Goal: Register for event/course

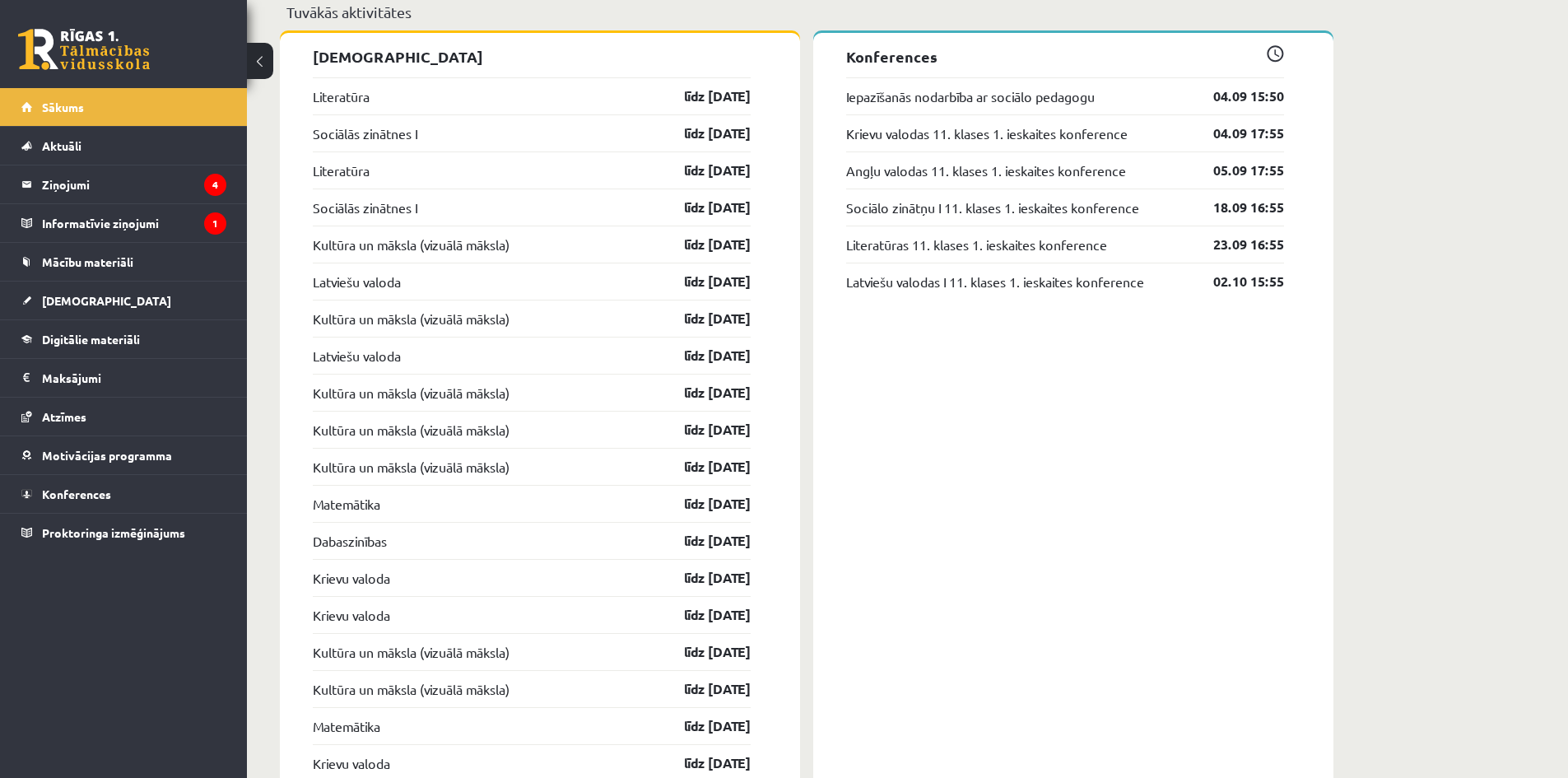
scroll to position [1427, 0]
click at [1276, 100] on link "04.09 15:50" at bounding box center [1236, 96] width 96 height 19
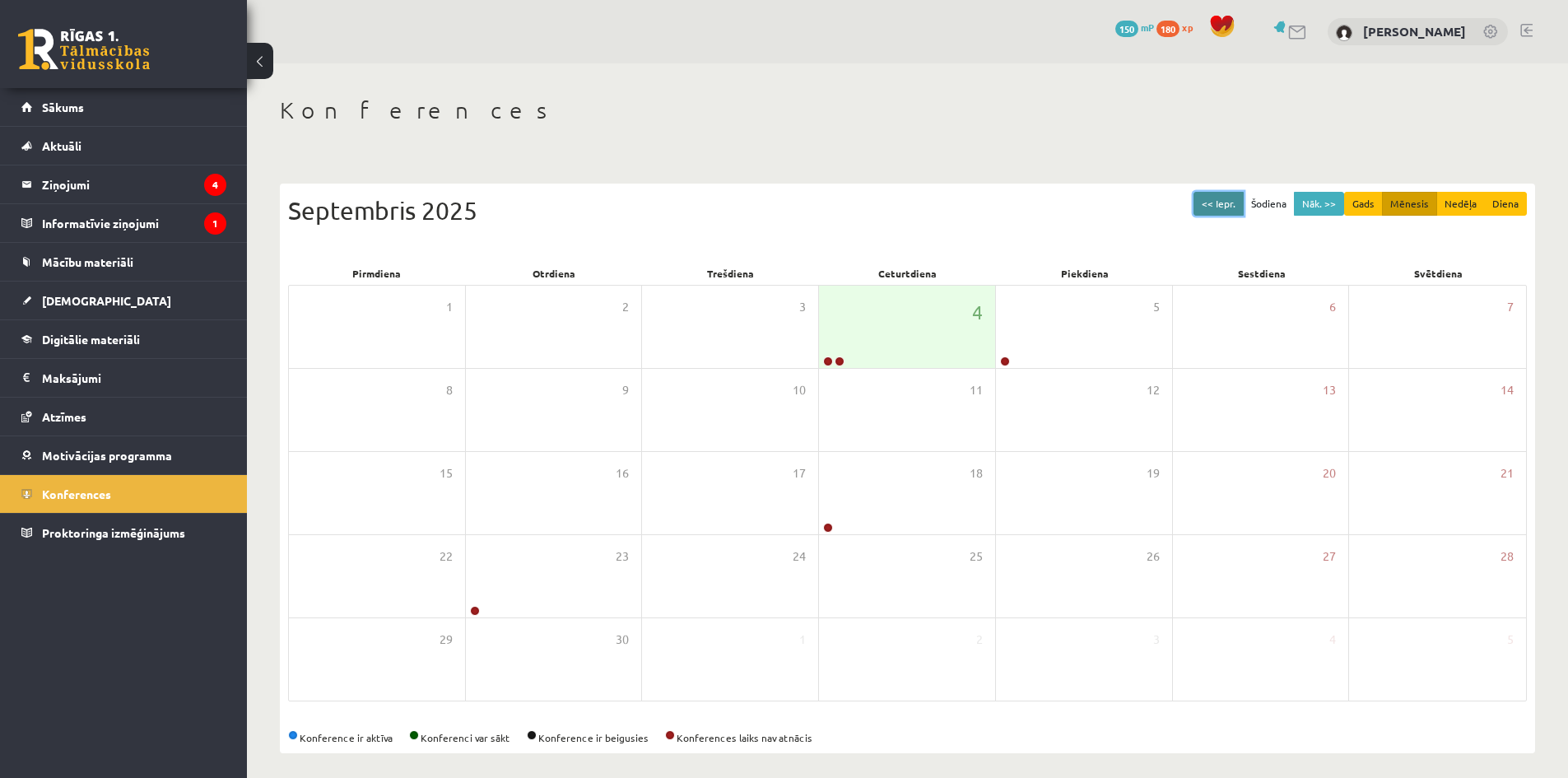
click at [1228, 199] on button "<< Iepr." at bounding box center [1218, 203] width 50 height 24
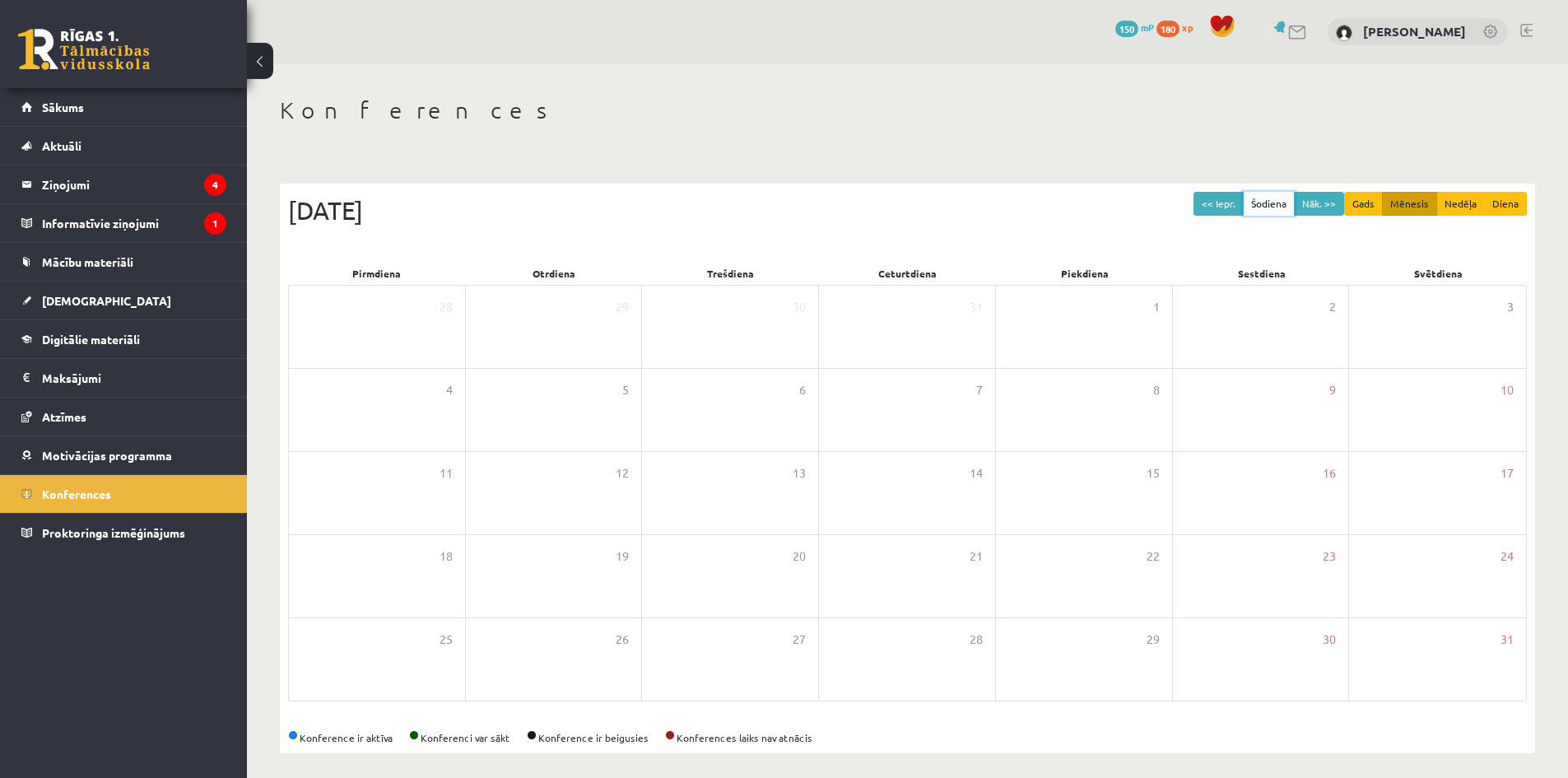
click at [1284, 203] on button "Šodiena" at bounding box center [1269, 203] width 52 height 24
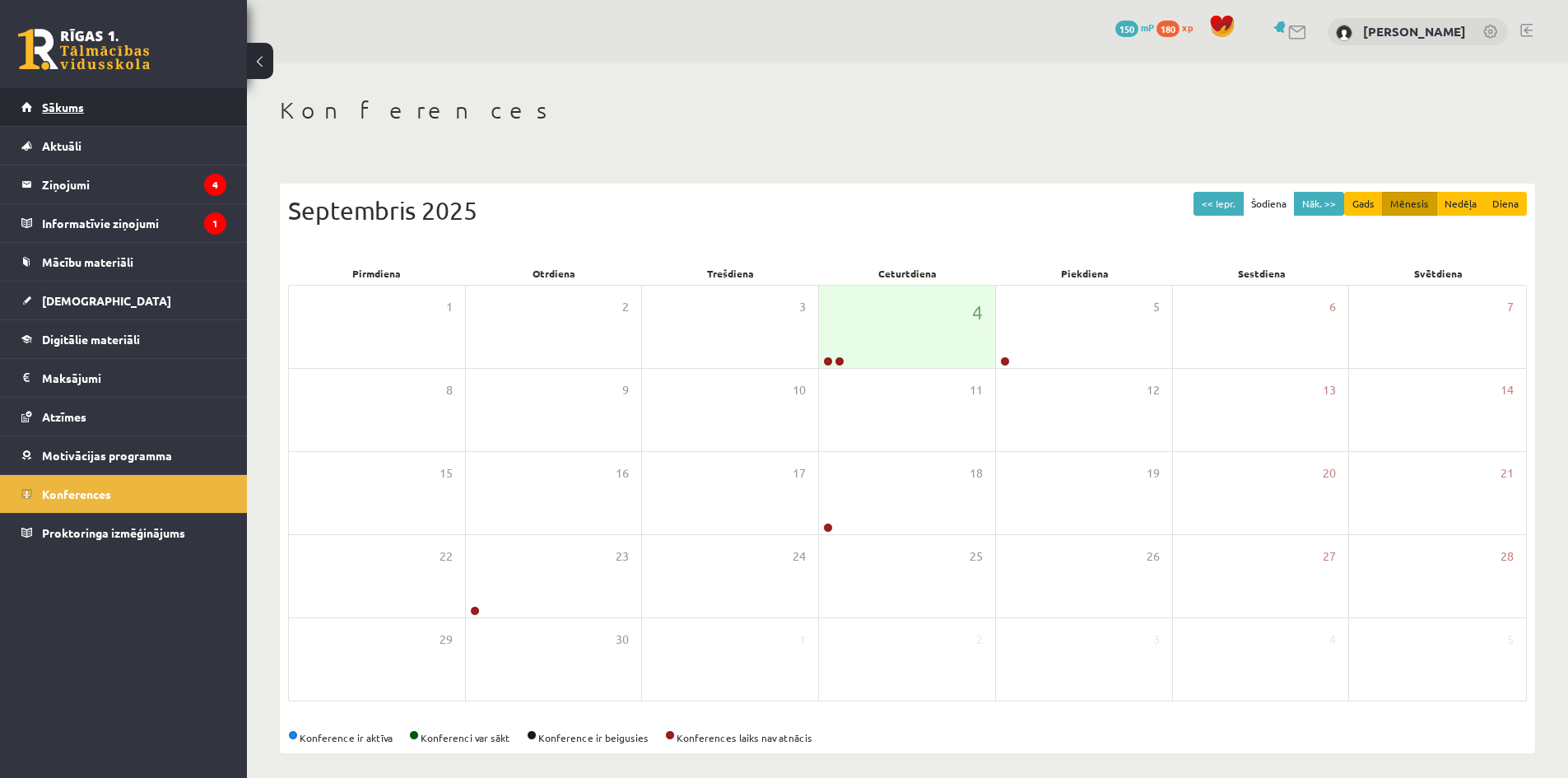
click at [104, 112] on link "Sākums" at bounding box center [124, 107] width 205 height 38
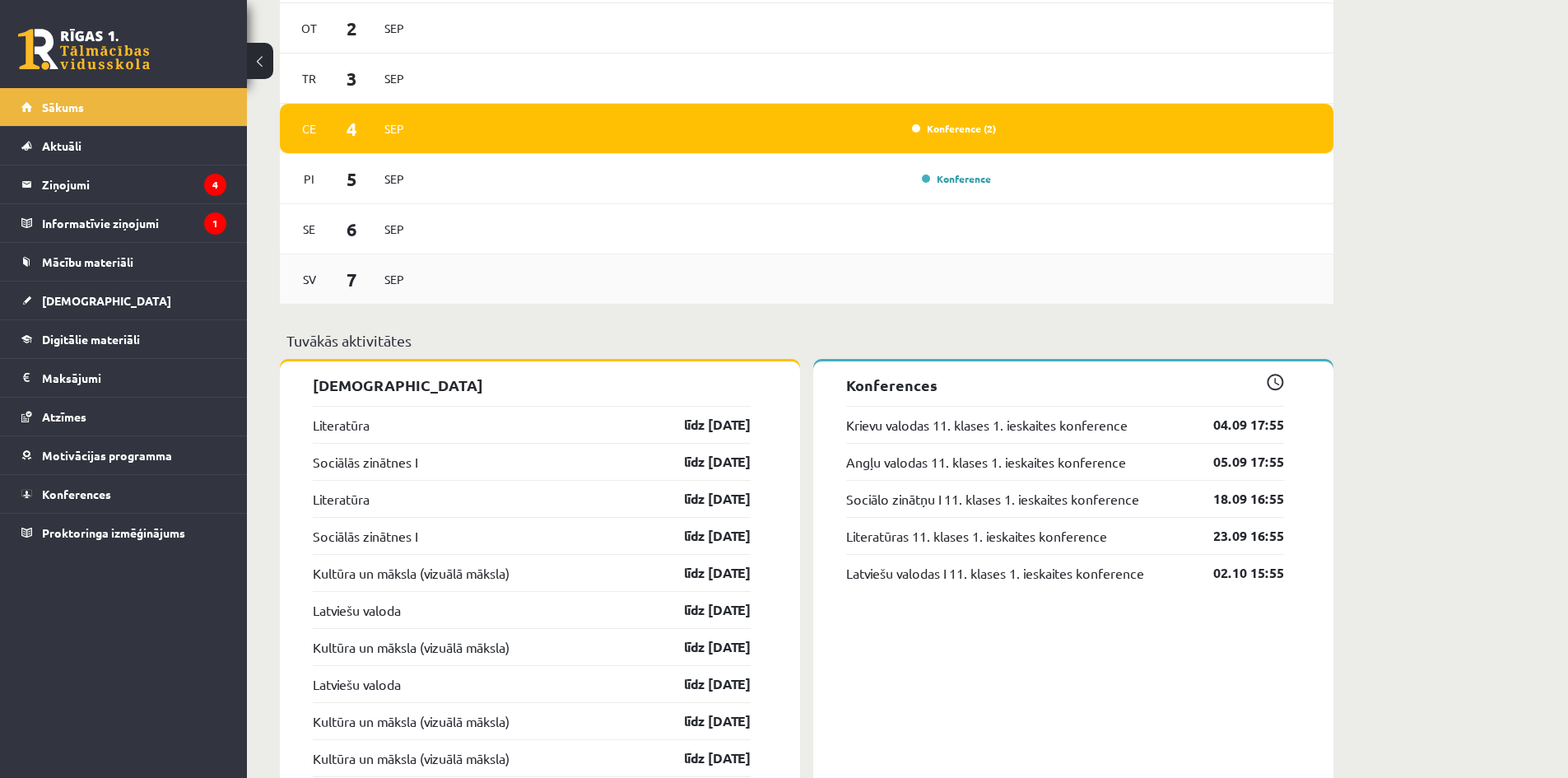
scroll to position [1098, 0]
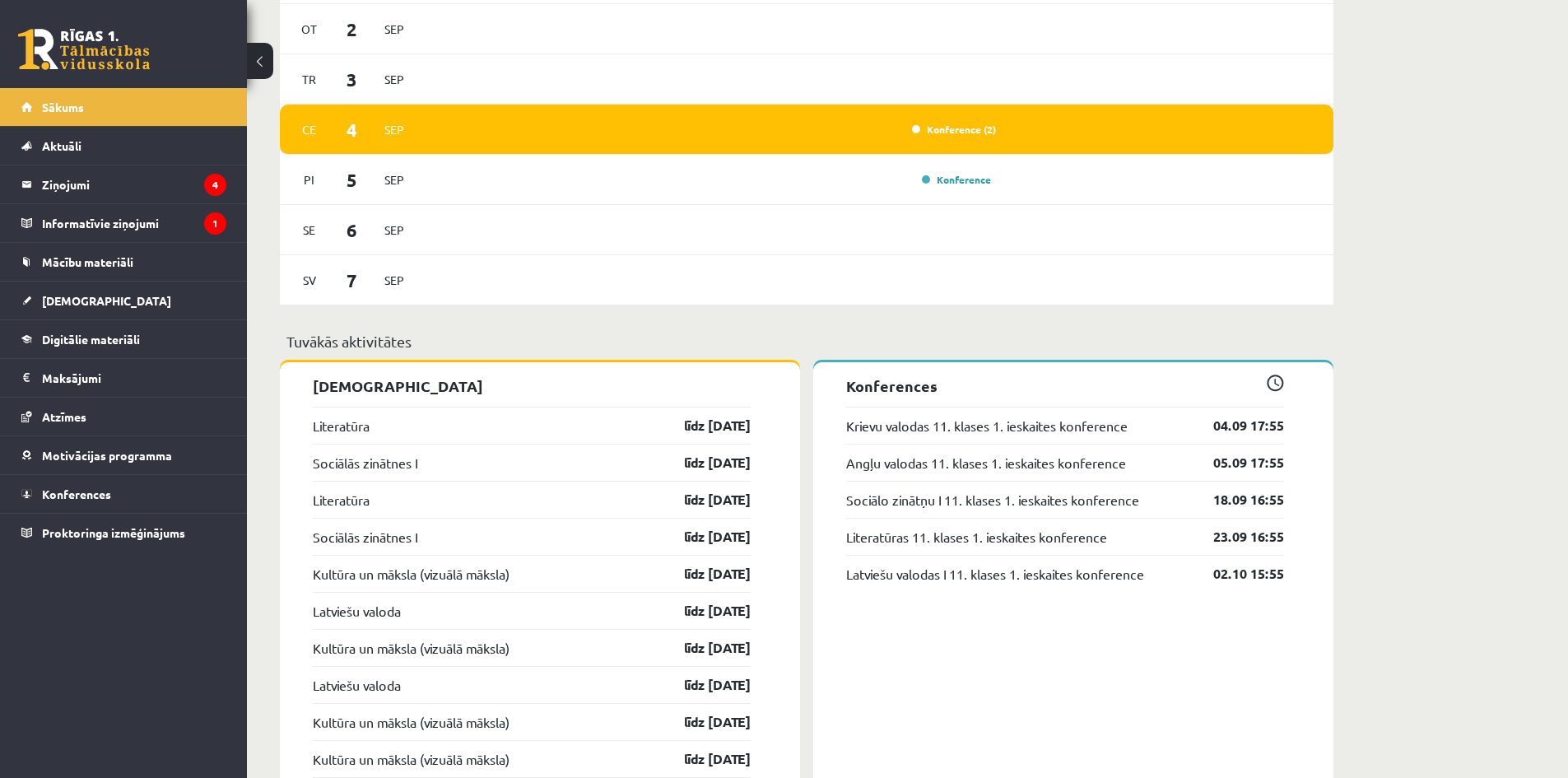
click at [1280, 396] on p "Konferences" at bounding box center [1065, 386] width 438 height 22
click at [1270, 436] on link "04.09 17:55" at bounding box center [1236, 425] width 96 height 19
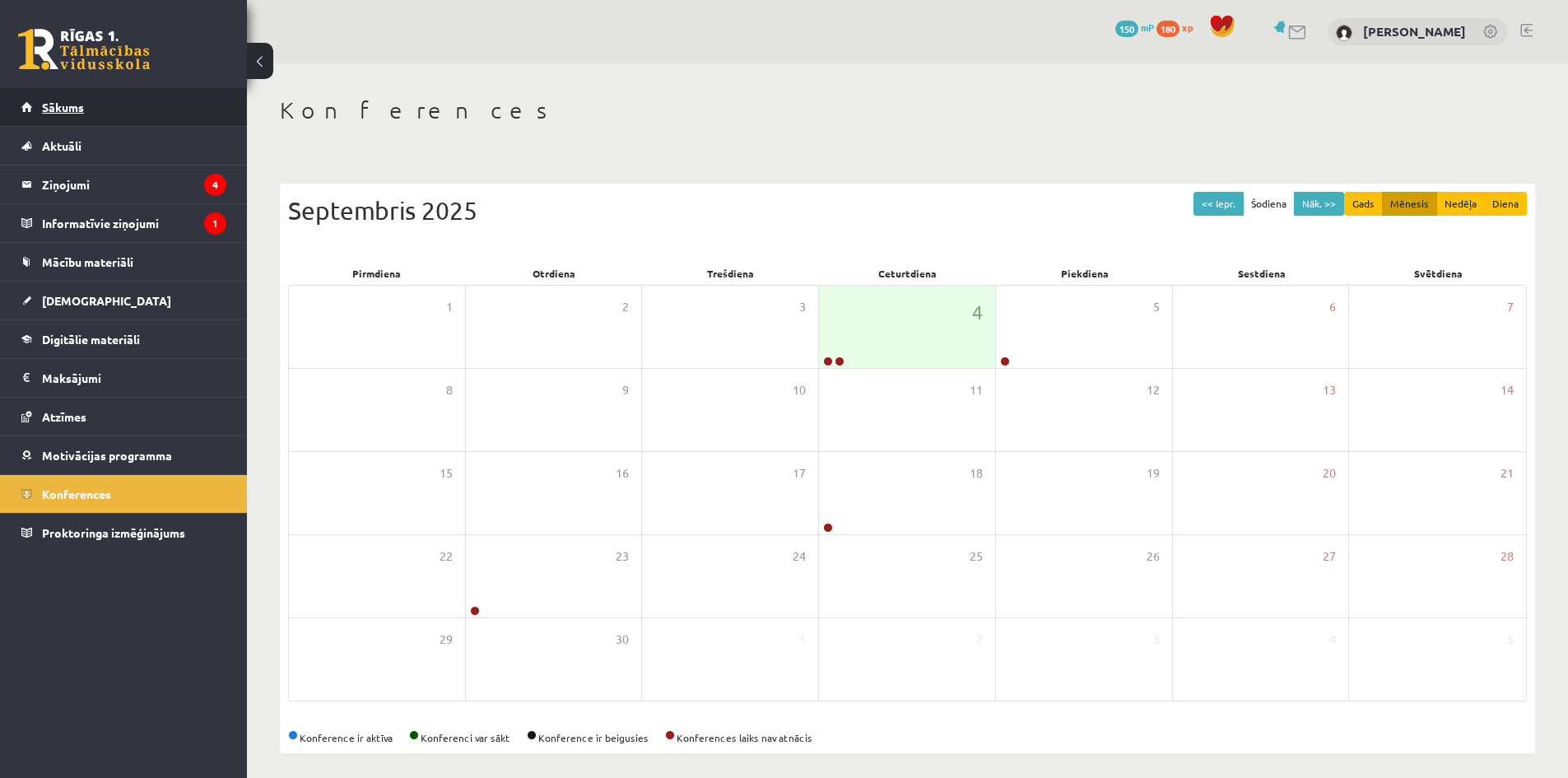
click at [107, 109] on link "Sākums" at bounding box center [124, 107] width 205 height 38
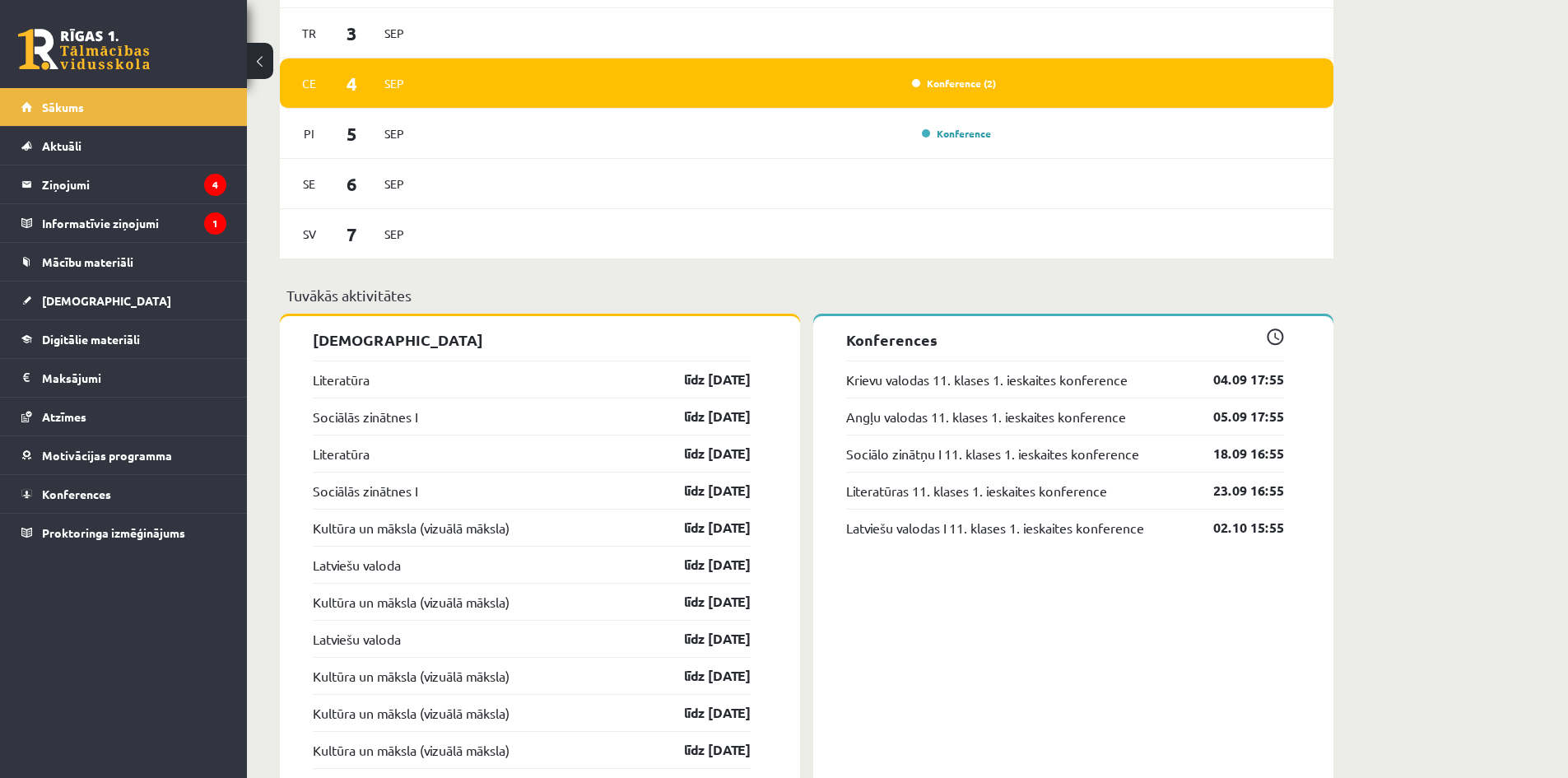
scroll to position [879, 0]
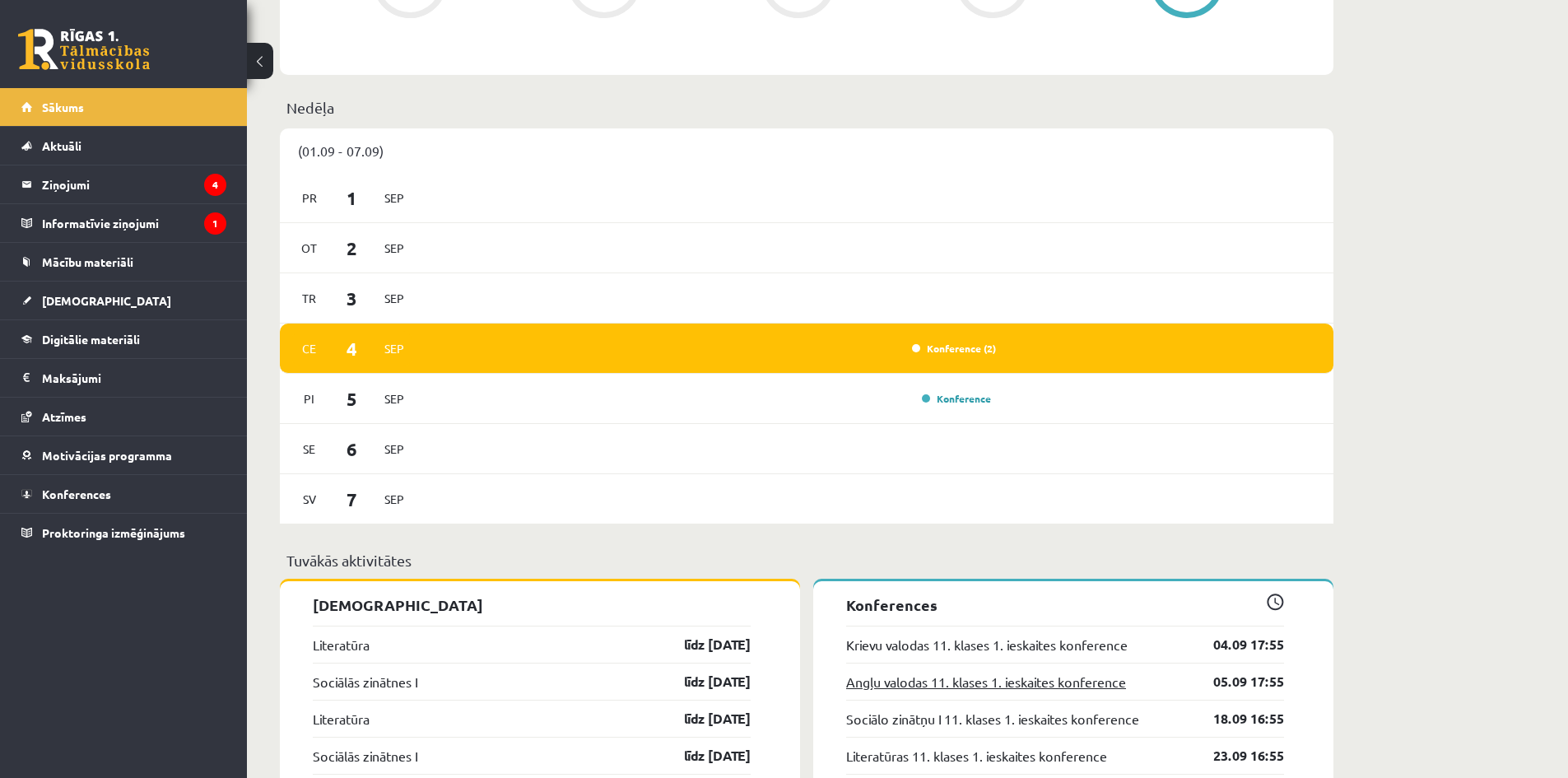
click at [1098, 685] on link "Angļu valodas 11. klases 1. ieskaites konference" at bounding box center [986, 681] width 280 height 19
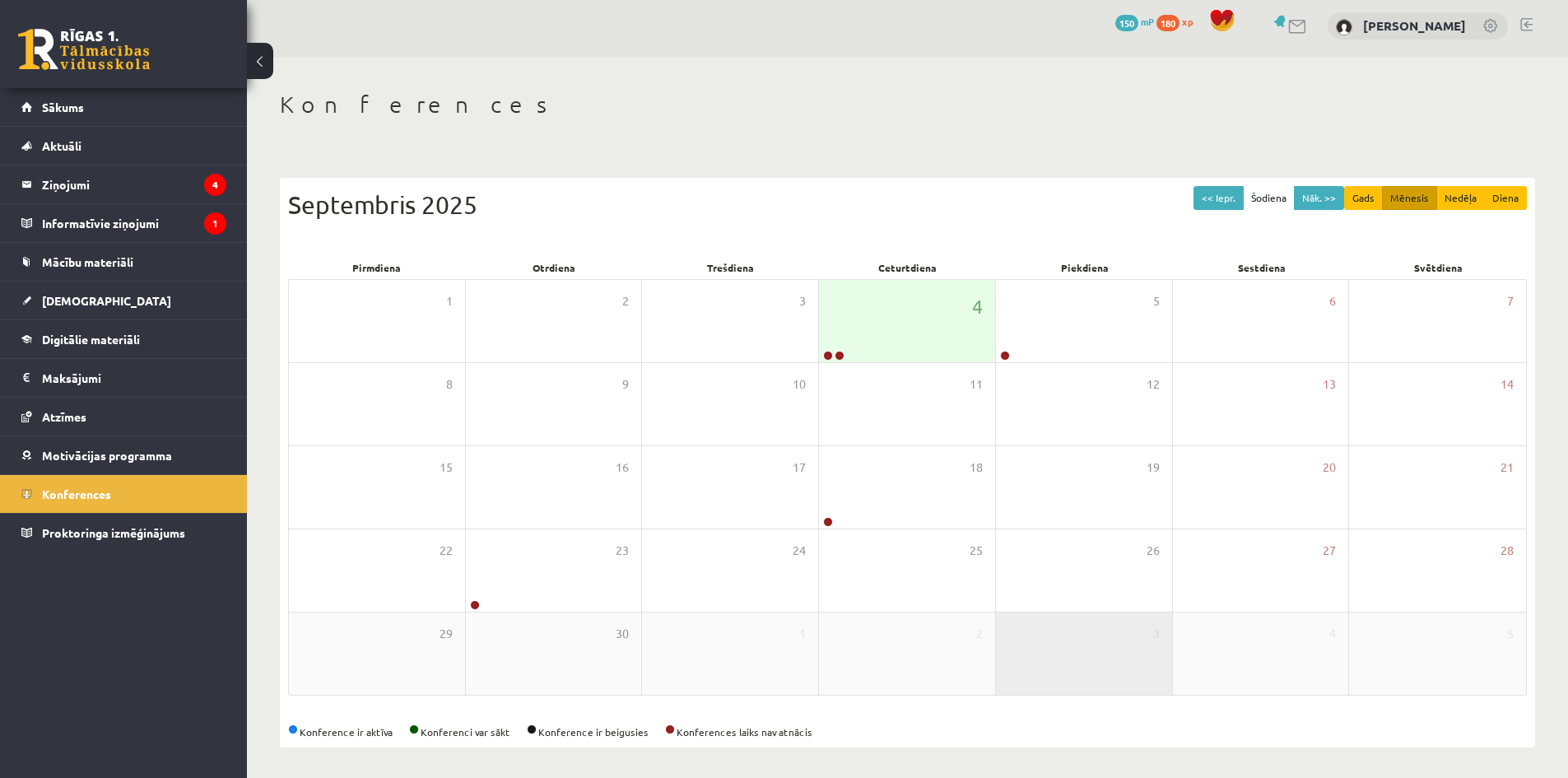
scroll to position [9, 0]
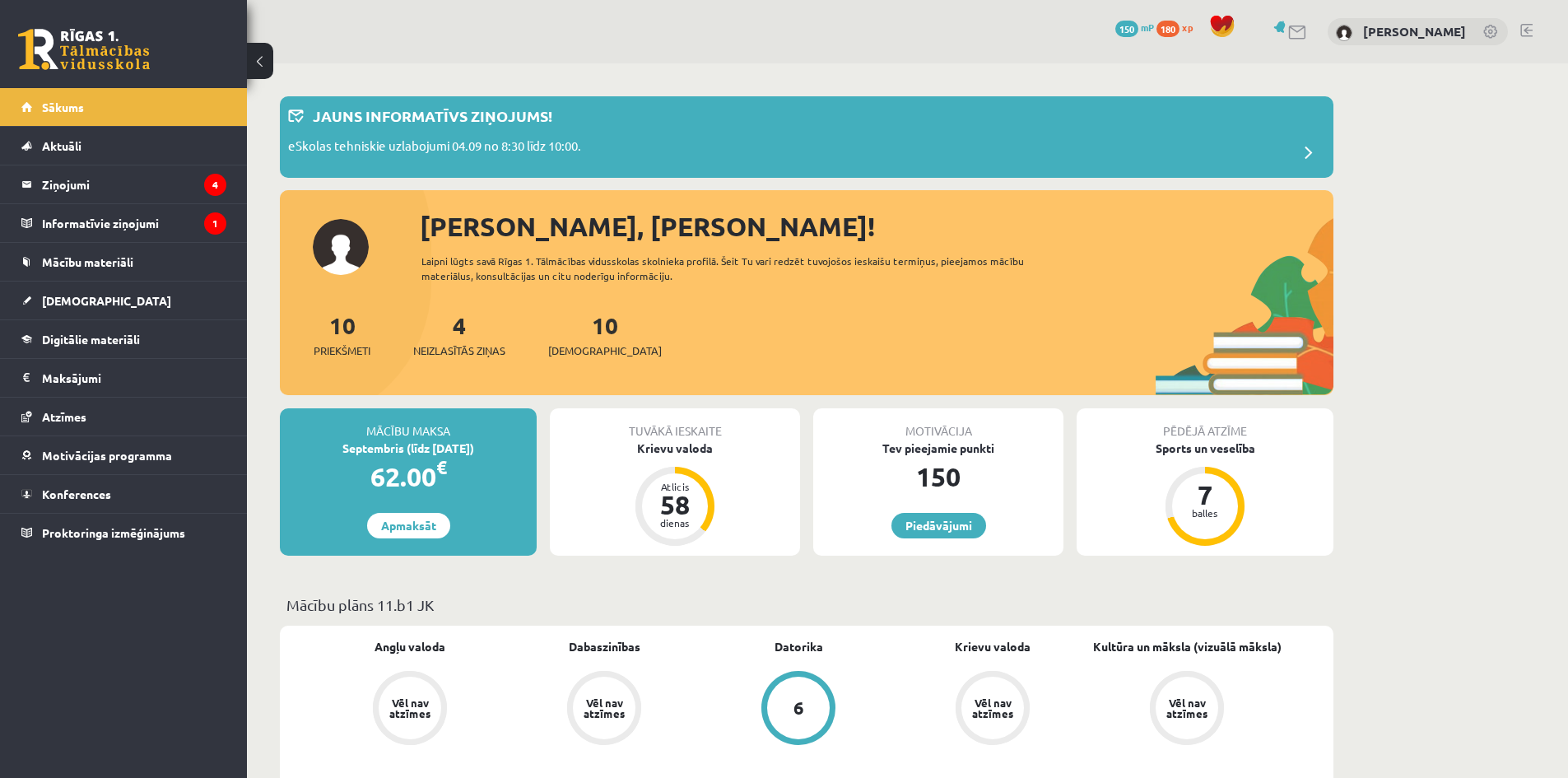
scroll to position [879, 0]
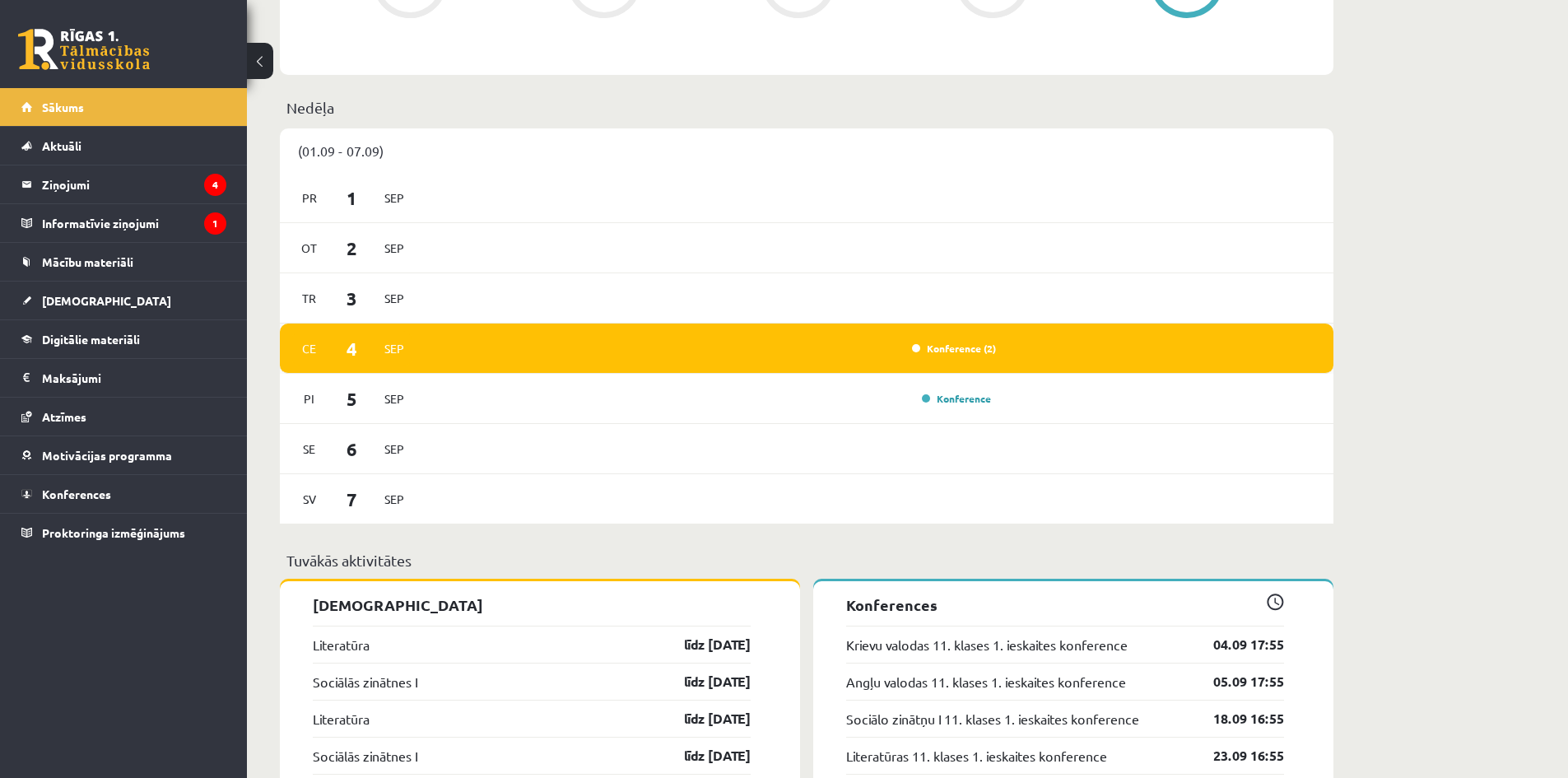
click at [1024, 350] on div "[DATE] Konference (2)" at bounding box center [807, 349] width 1054 height 50
click at [778, 357] on div "Konference (2)" at bounding box center [710, 348] width 572 height 18
click at [1110, 650] on link "Krievu valodas 11. klases 1. ieskaites konference" at bounding box center [987, 644] width 282 height 19
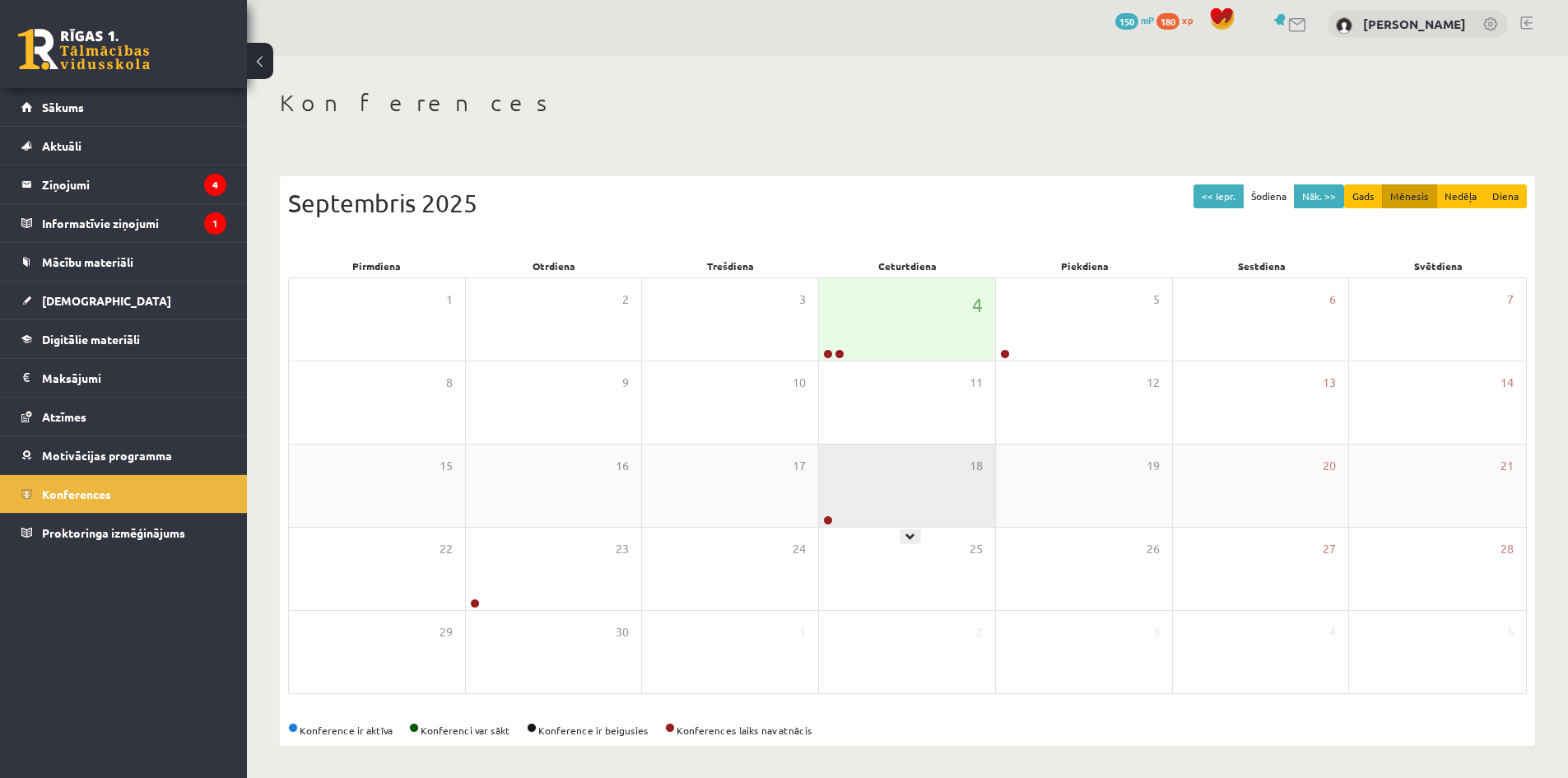
scroll to position [9, 0]
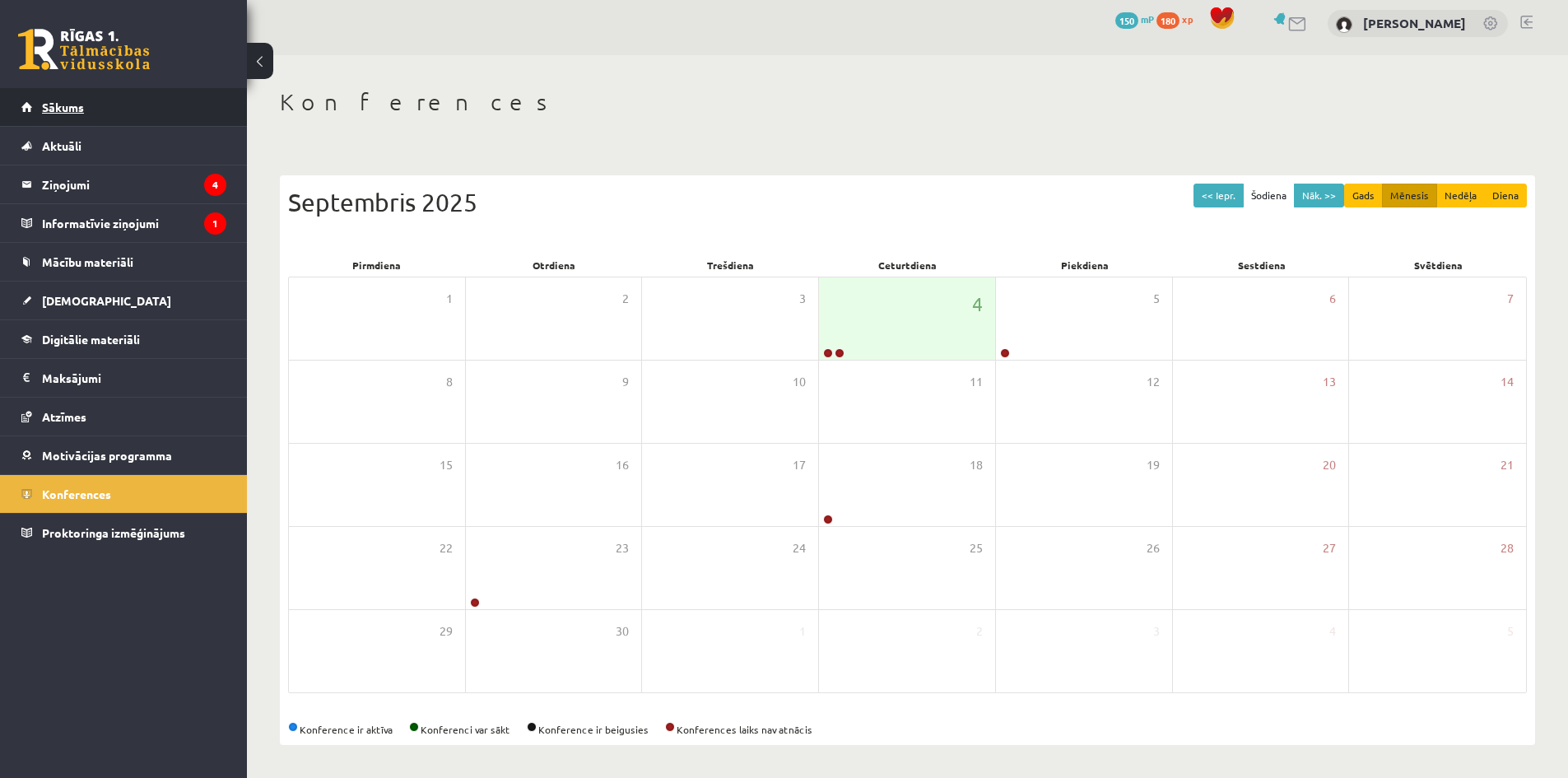
click at [90, 98] on link "Sākums" at bounding box center [124, 107] width 205 height 38
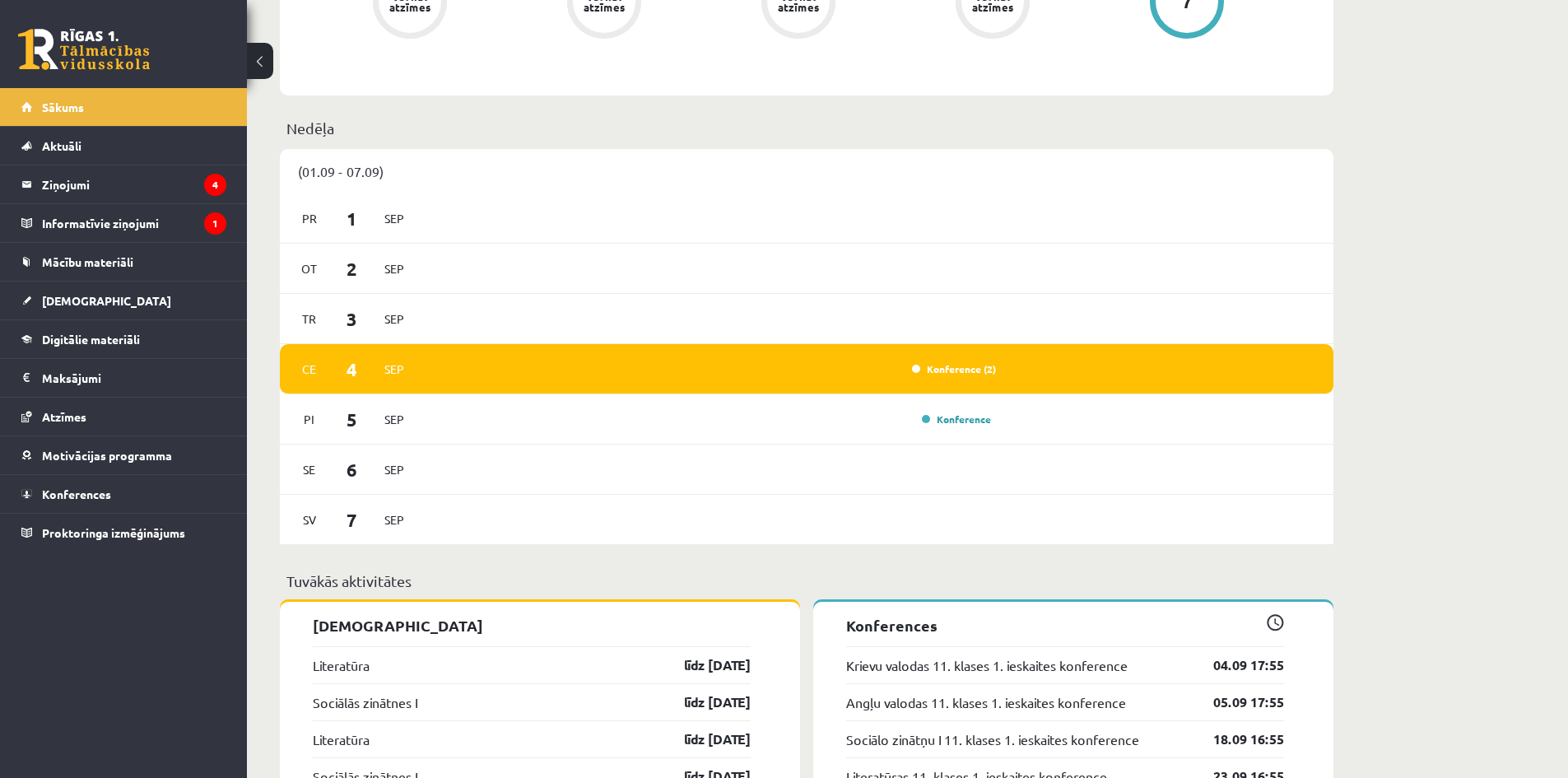
scroll to position [879, 0]
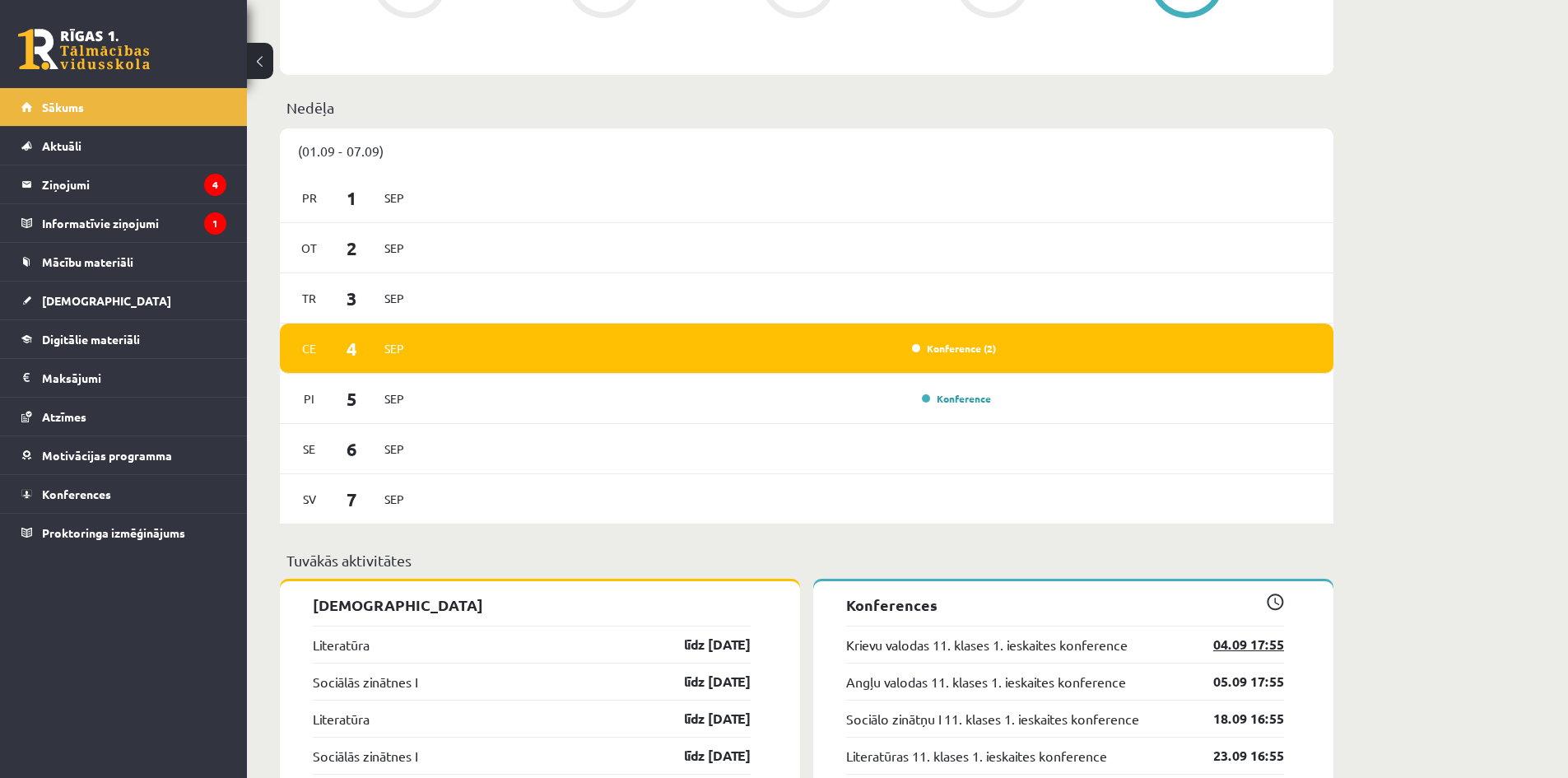
click at [1189, 649] on link "04.09 17:55" at bounding box center [1236, 644] width 96 height 19
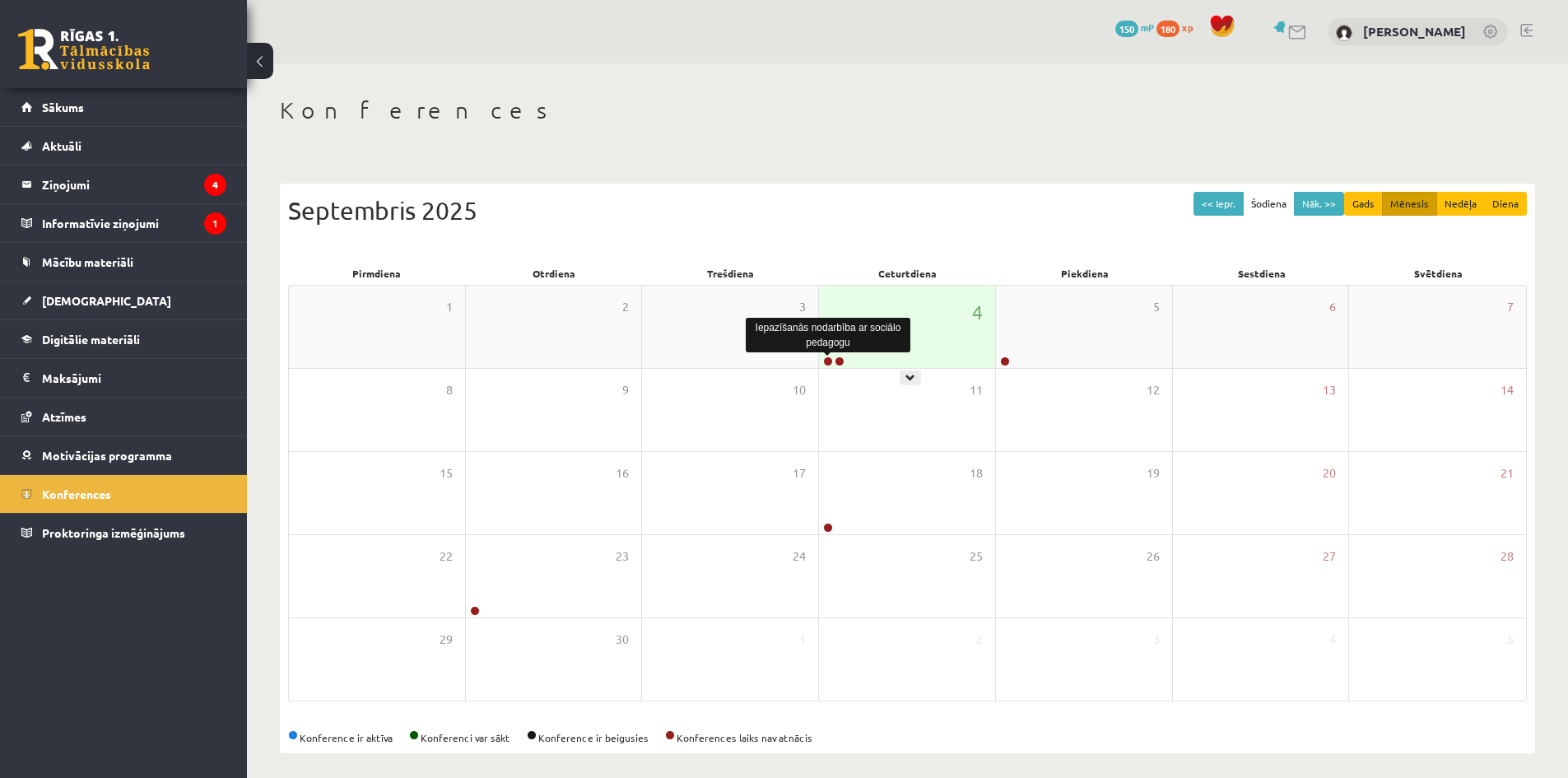
click at [825, 363] on link at bounding box center [828, 361] width 10 height 10
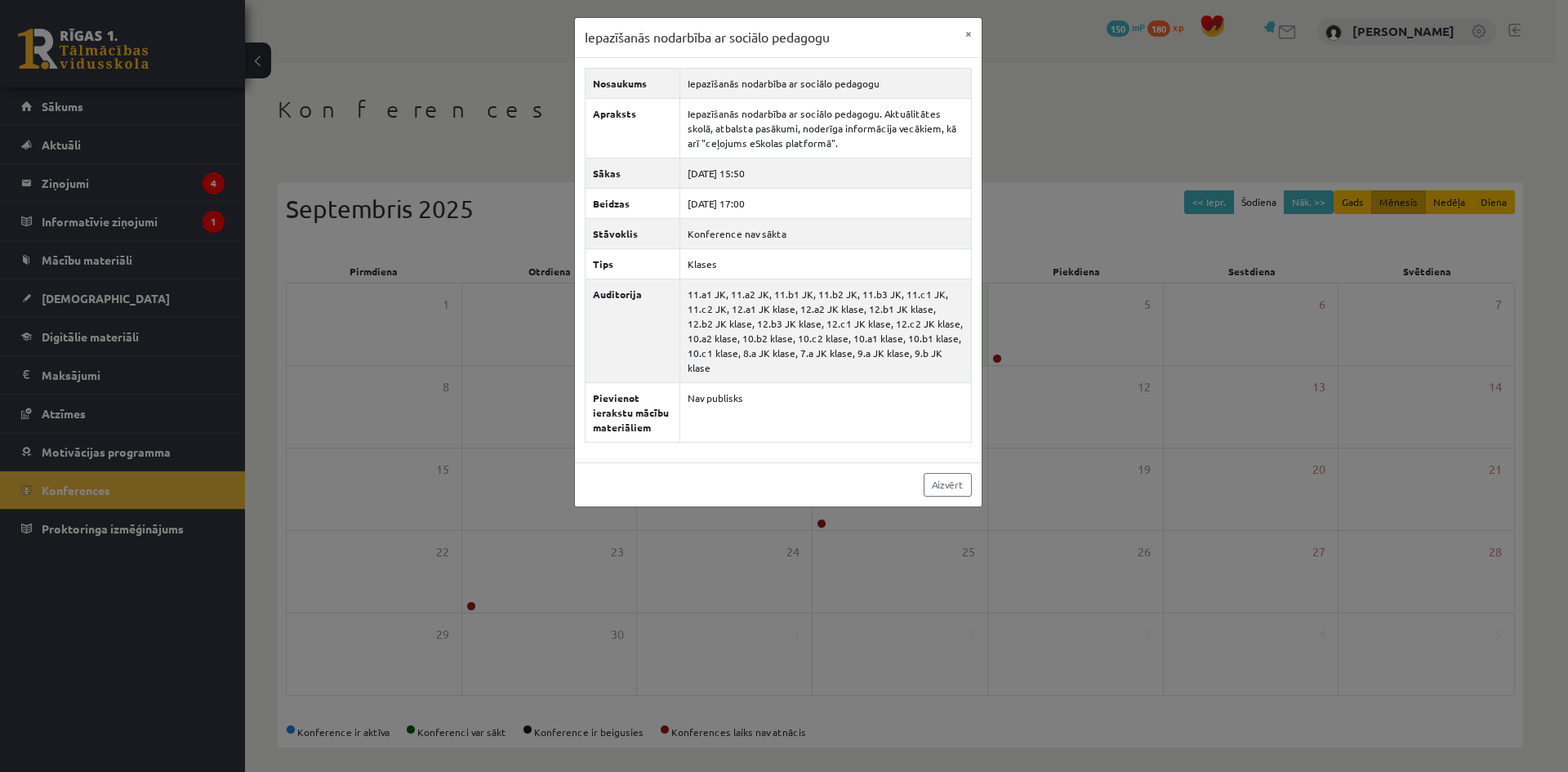
click at [1059, 134] on div "Iepazīšanās nodarbība ar sociālo pedagogu × Nosaukums Iepazīšanās nodarbība ar …" at bounding box center [784, 386] width 1568 height 772
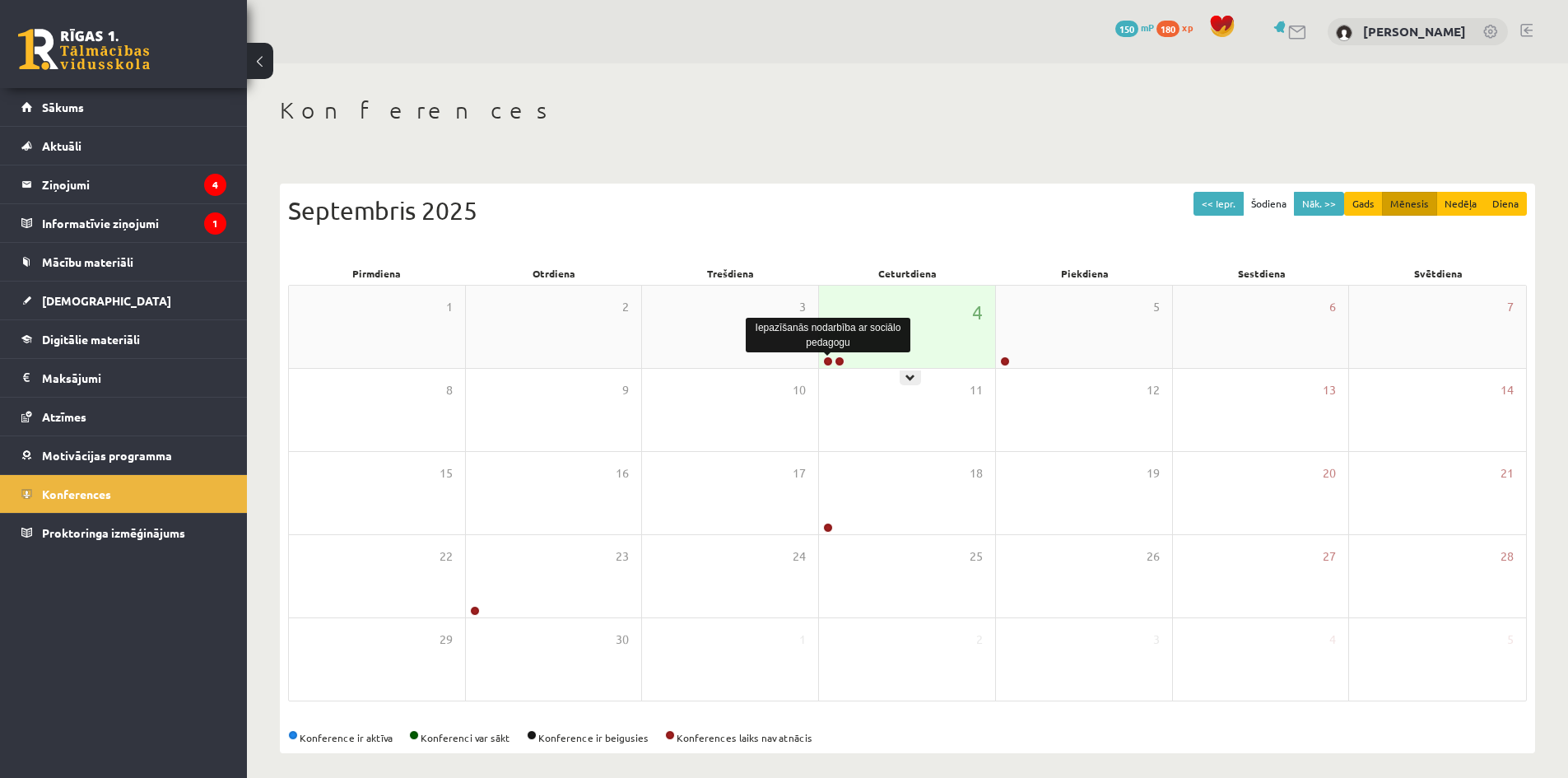
click at [827, 361] on link at bounding box center [828, 361] width 10 height 10
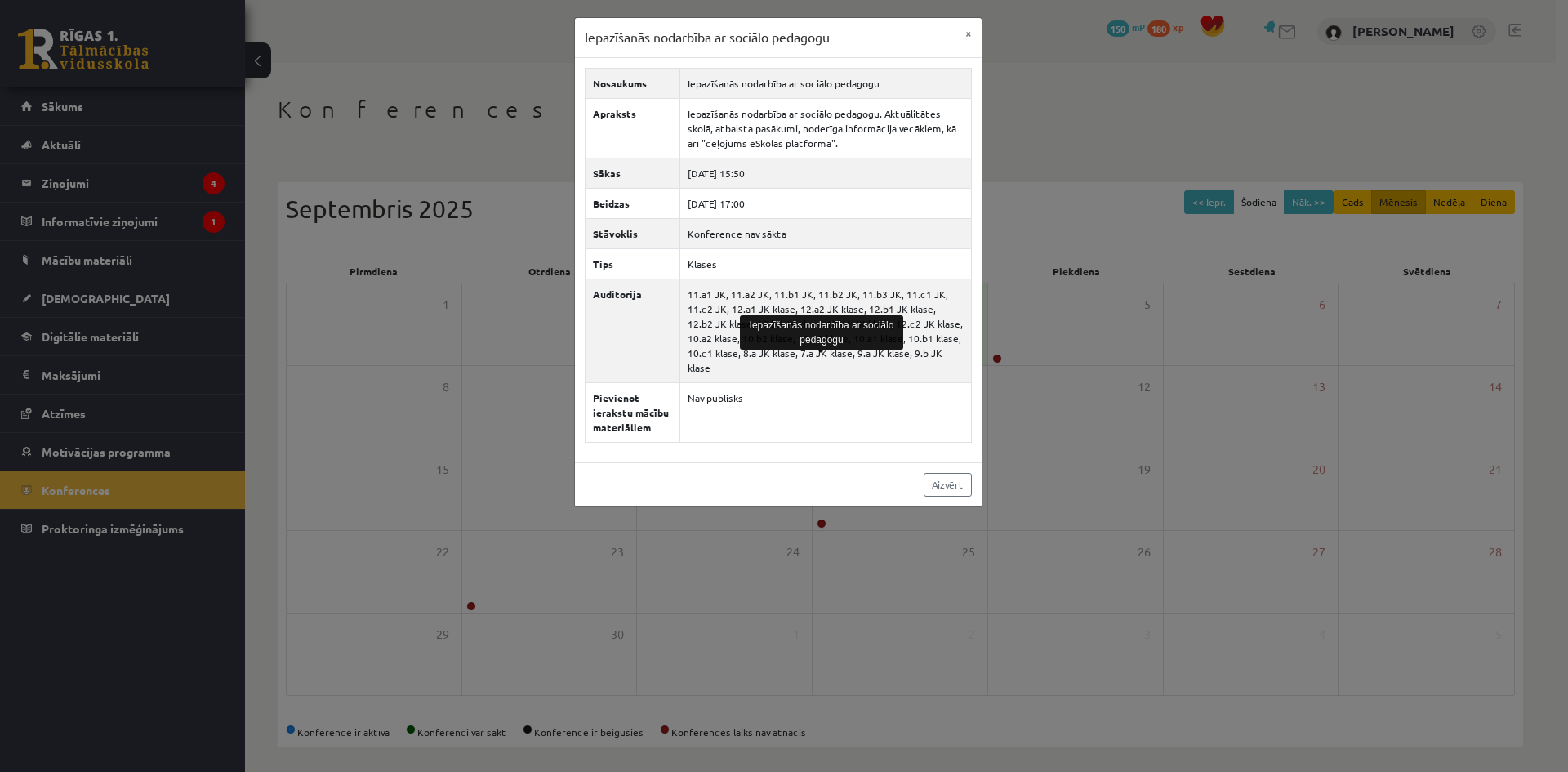
click at [1102, 98] on div "Iepazīšanās nodarbība ar sociālo pedagogu × Nosaukums Iepazīšanās nodarbība ar …" at bounding box center [784, 386] width 1568 height 772
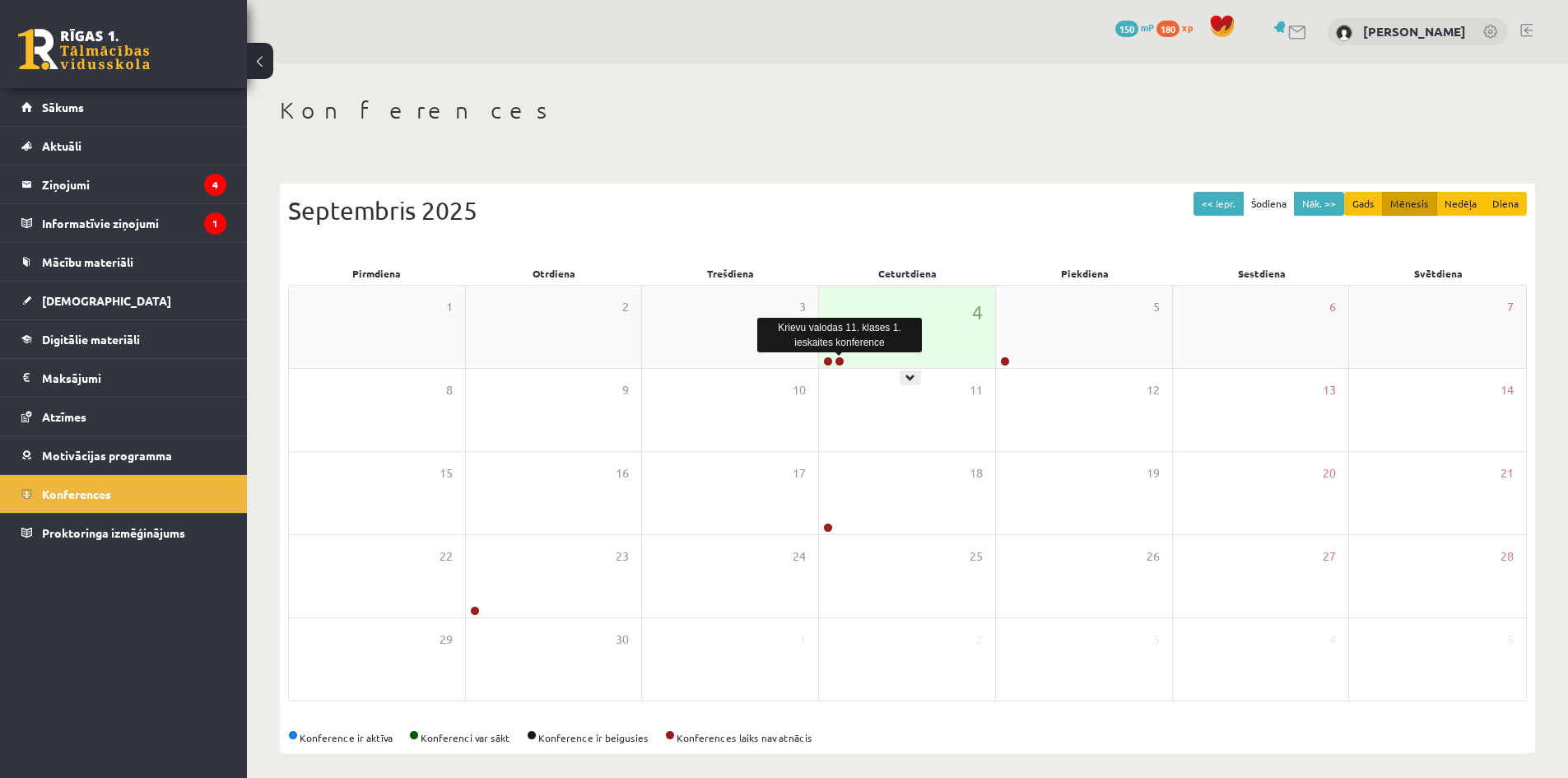
click at [838, 361] on link at bounding box center [840, 361] width 10 height 10
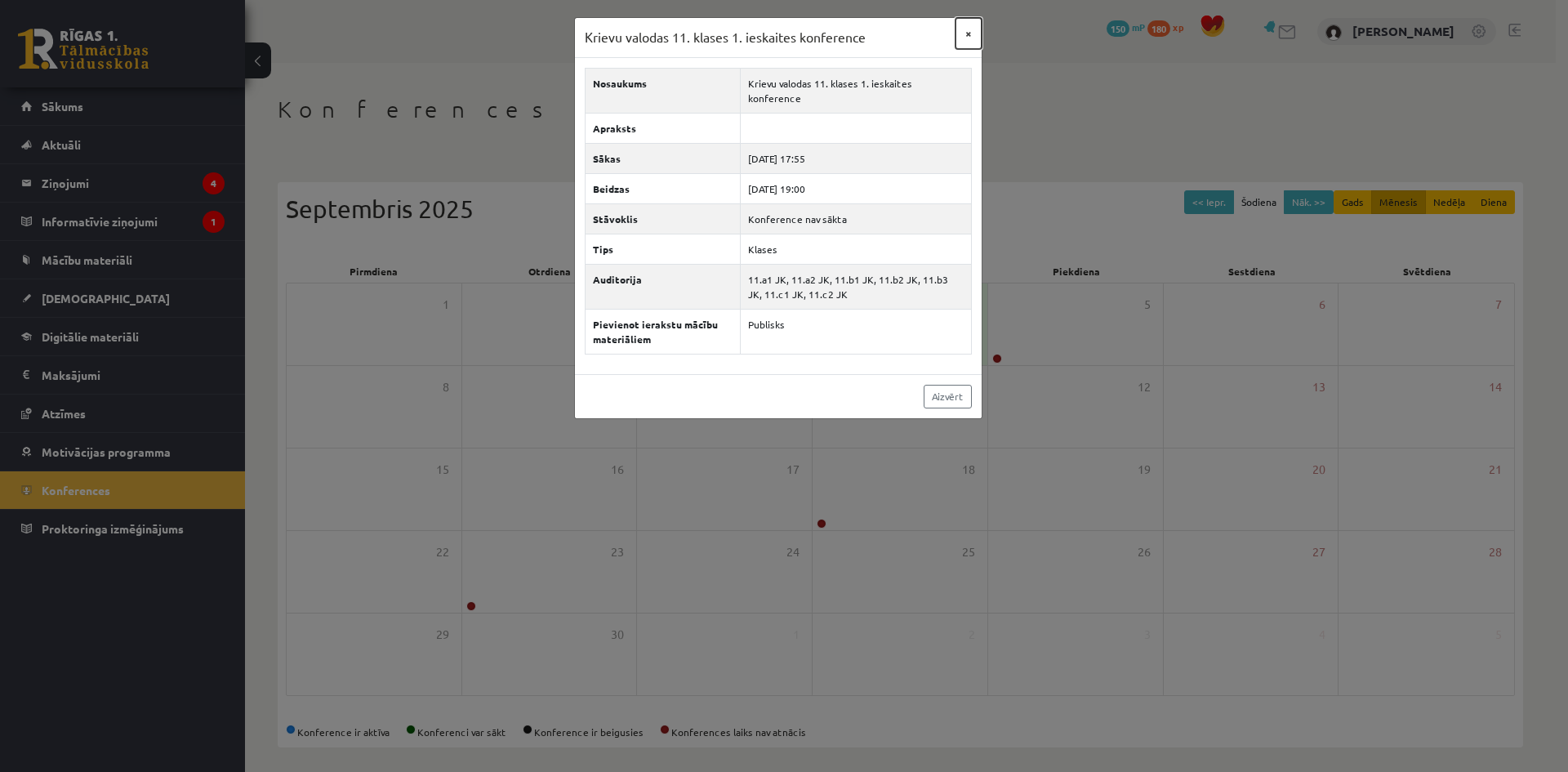
click at [968, 36] on button "×" at bounding box center [968, 34] width 26 height 31
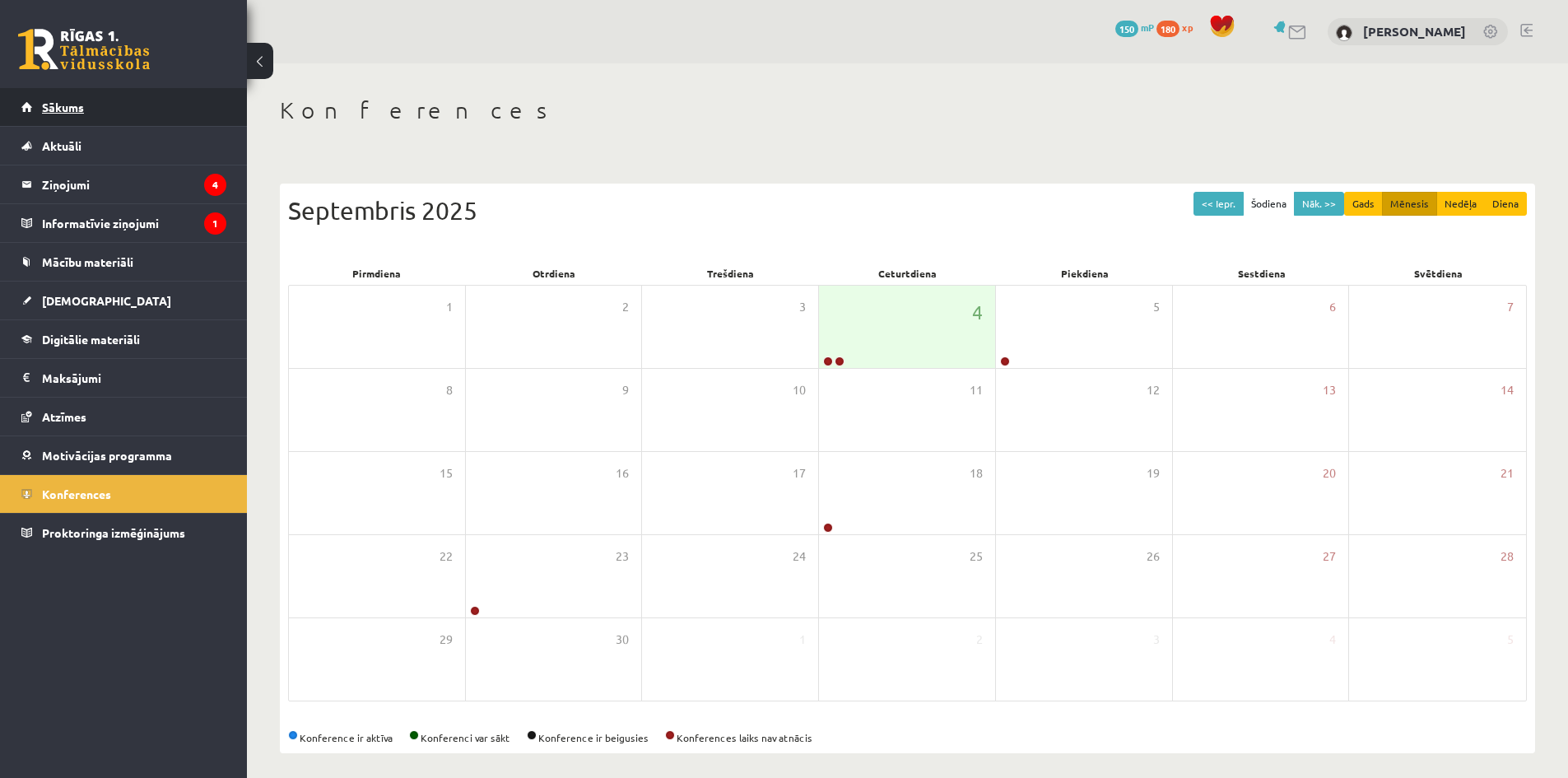
click at [48, 110] on span "Sākums" at bounding box center [62, 107] width 42 height 15
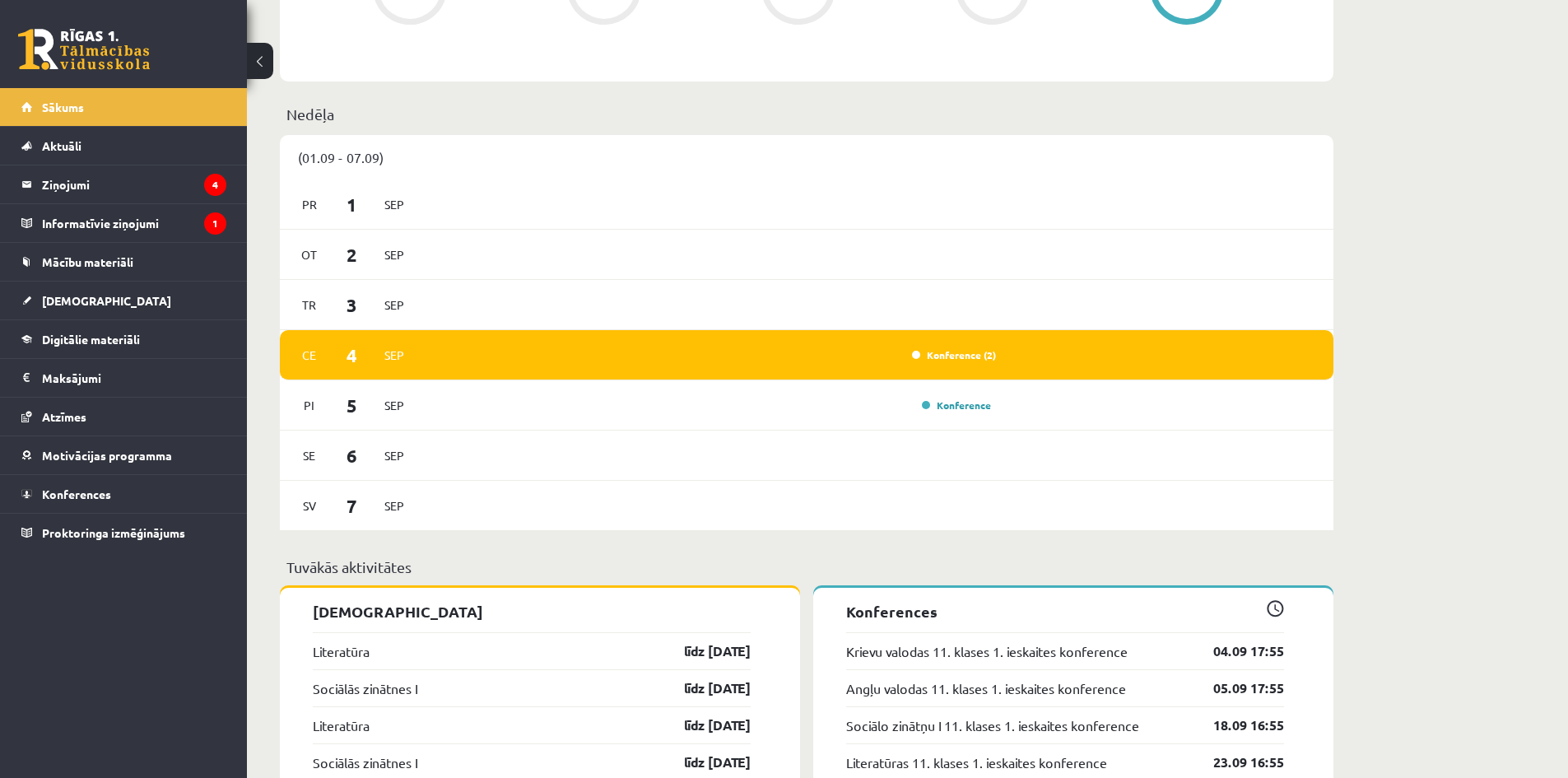
scroll to position [1098, 0]
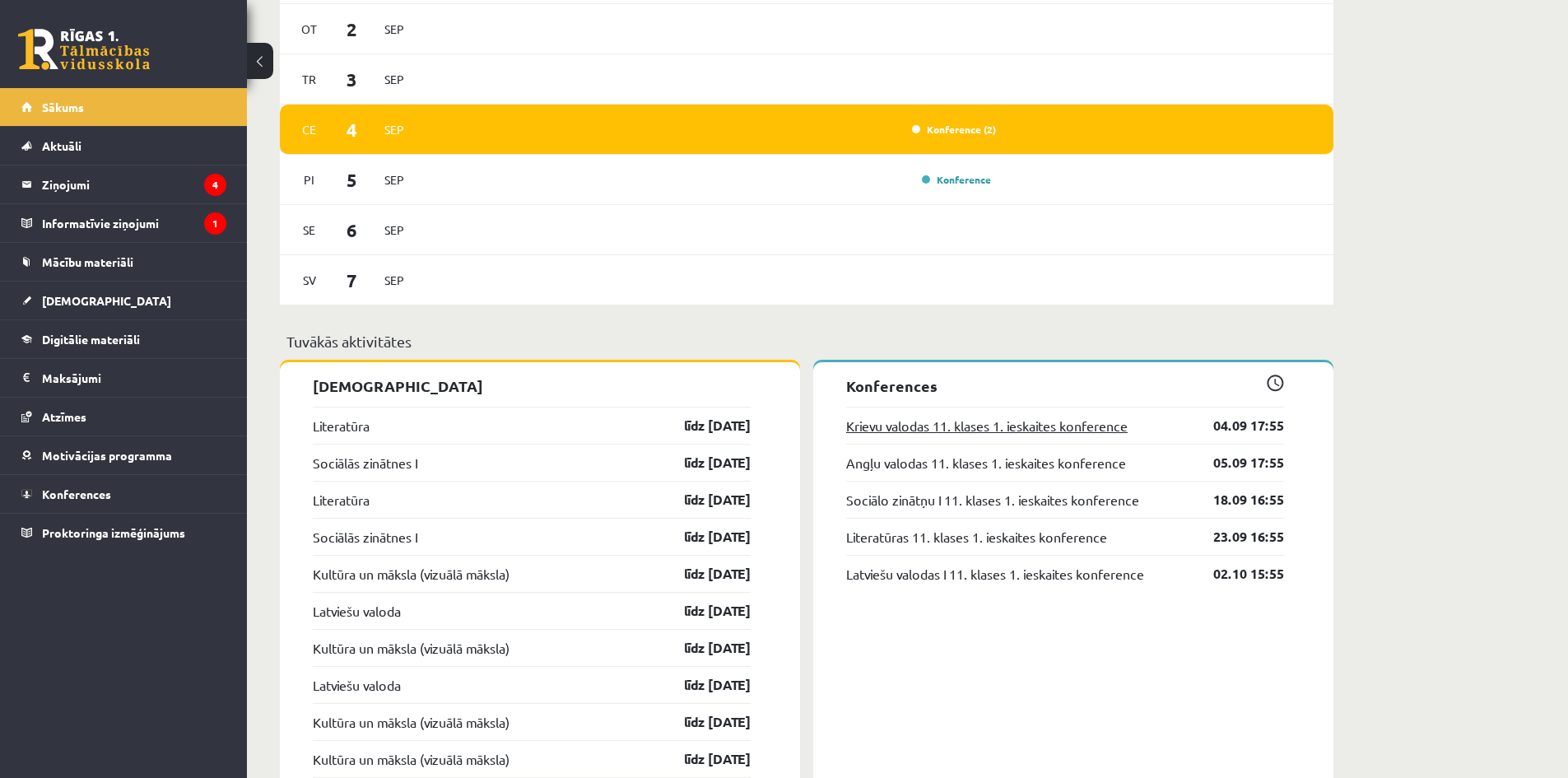
click at [986, 431] on link "Krievu valodas 11. klases 1. ieskaites konference" at bounding box center [987, 425] width 282 height 19
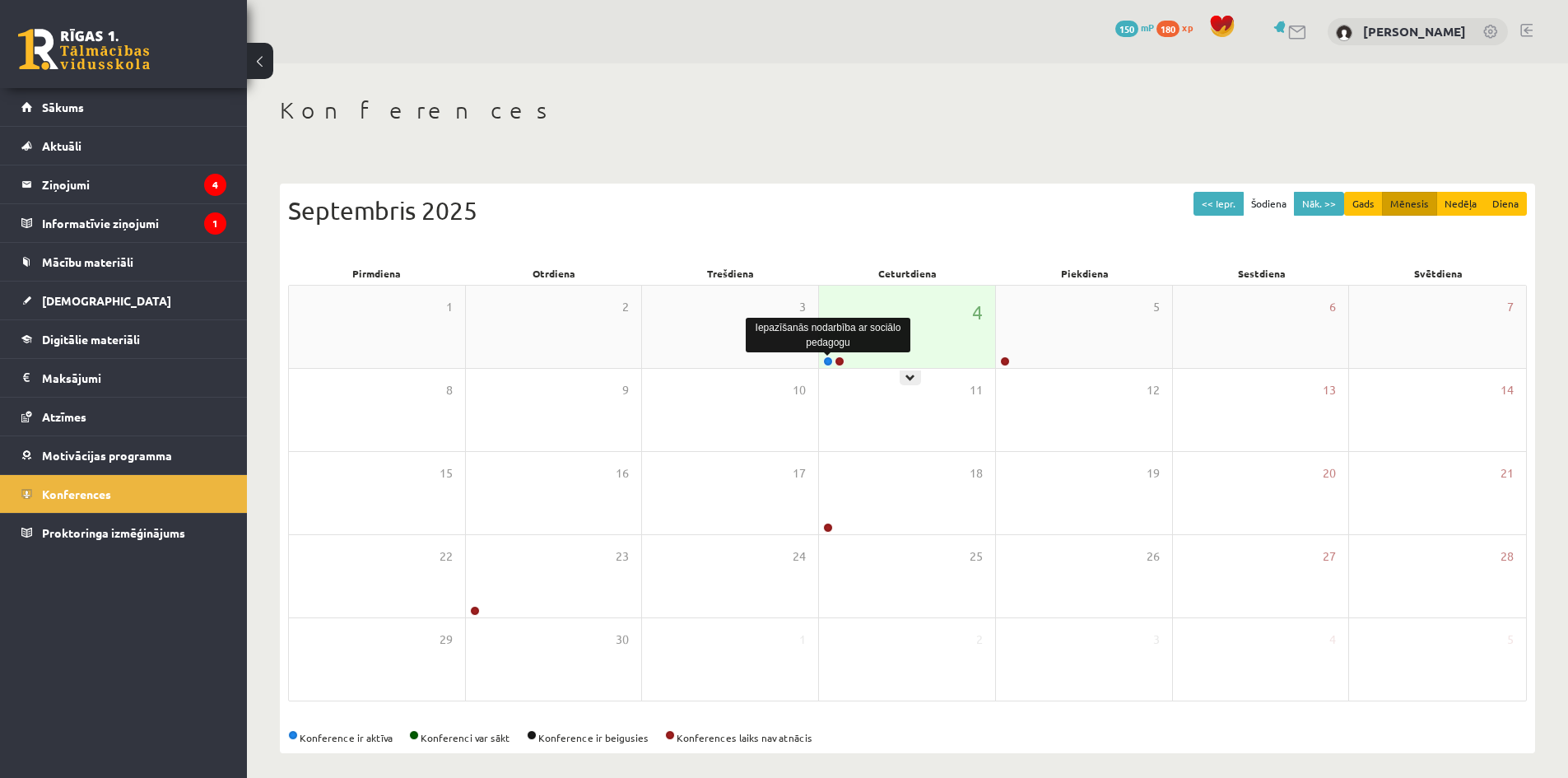
click at [826, 363] on link at bounding box center [828, 361] width 10 height 10
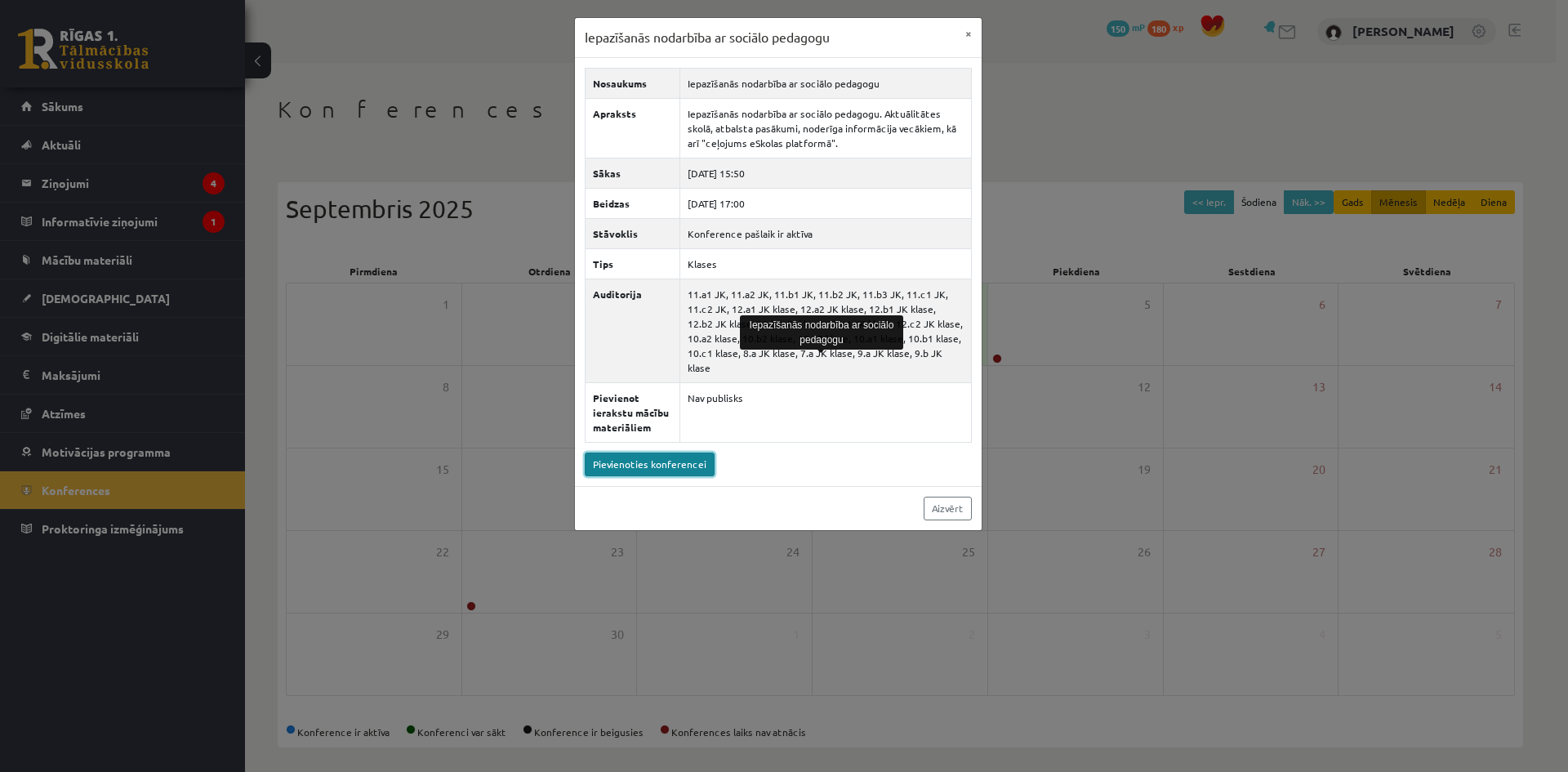
click at [672, 453] on link "Pievienoties konferencei" at bounding box center [649, 464] width 130 height 24
